Goal: Task Accomplishment & Management: Manage account settings

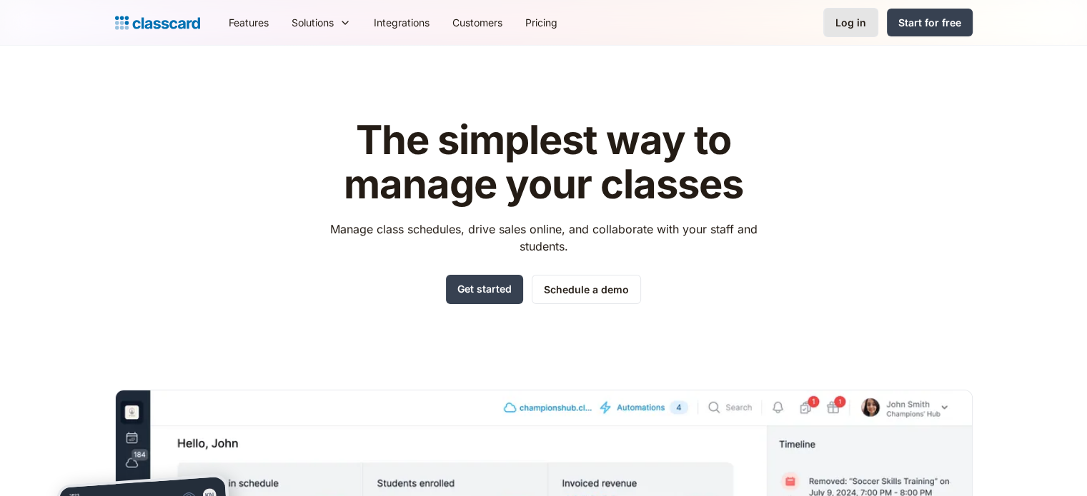
click at [829, 36] on link "Log in" at bounding box center [850, 22] width 55 height 29
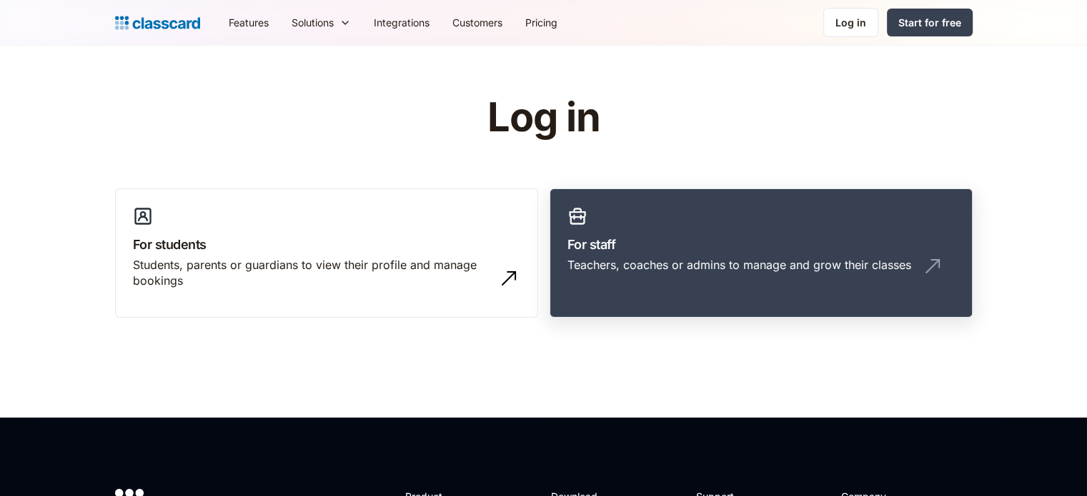
click at [736, 312] on link "For staff Teachers, coaches or admins to manage and grow their classes" at bounding box center [760, 254] width 423 height 130
